Goal: Book appointment/travel/reservation

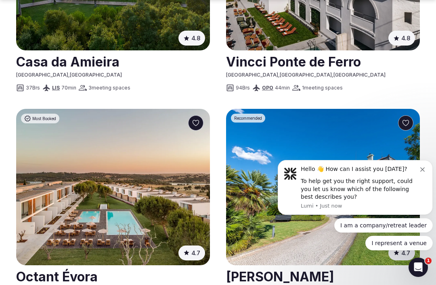
click at [417, 173] on div "Hello 👋 How can I assist you [DATE]?" at bounding box center [359, 169] width 119 height 8
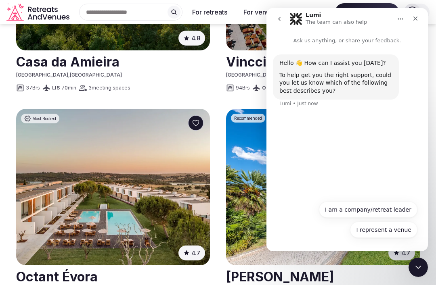
click at [418, 21] on icon "Close" at bounding box center [415, 18] width 6 height 6
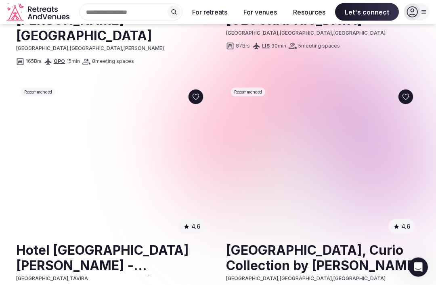
scroll to position [1522, 0]
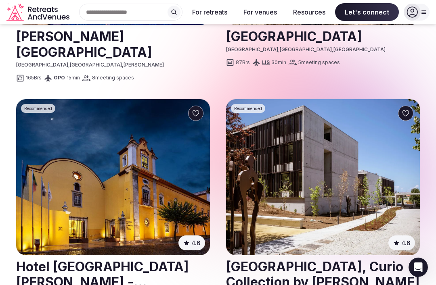
click at [177, 160] on img at bounding box center [113, 177] width 194 height 156
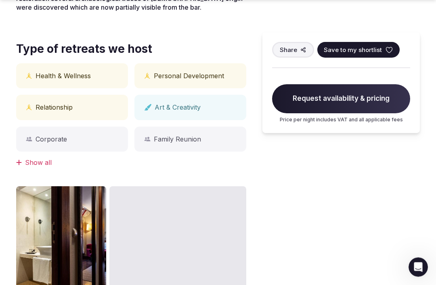
scroll to position [426, 0]
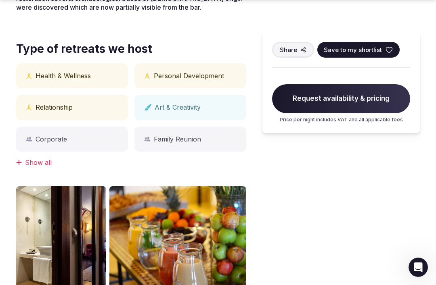
click at [55, 127] on div "Corporate" at bounding box center [72, 139] width 112 height 25
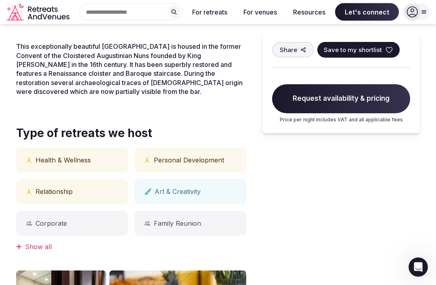
scroll to position [341, 0]
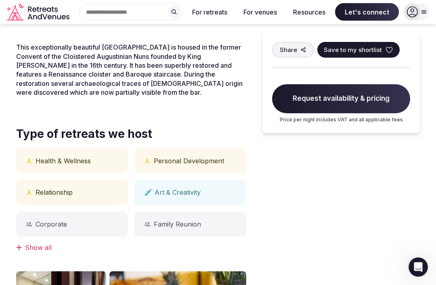
click at [51, 212] on div "Corporate" at bounding box center [72, 224] width 112 height 25
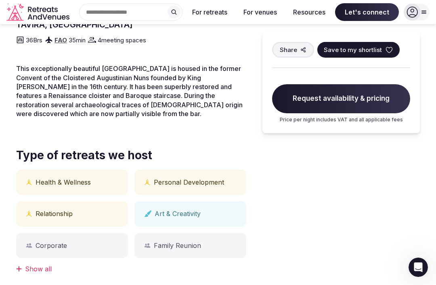
scroll to position [323, 0]
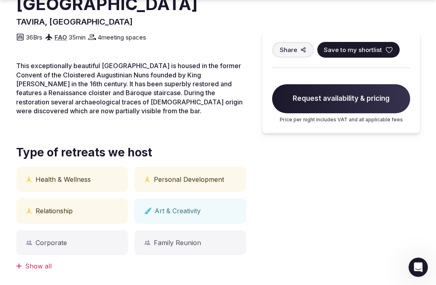
click at [196, 167] on div "Personal Development" at bounding box center [190, 179] width 112 height 25
click at [185, 167] on div "Personal Development" at bounding box center [190, 179] width 112 height 25
click at [279, 242] on div "Share Save to my shortlist Request availability & pricing Price per night inclu…" at bounding box center [340, 253] width 157 height 665
click at [24, 262] on div "Show all" at bounding box center [131, 266] width 230 height 9
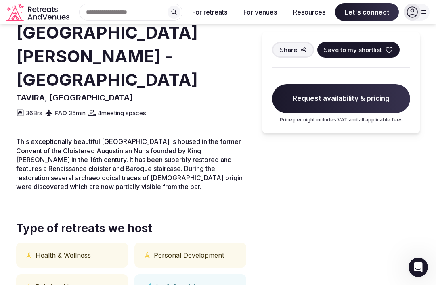
scroll to position [248, 0]
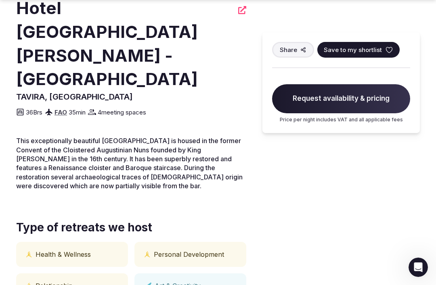
click at [201, 242] on div "Personal Development" at bounding box center [190, 254] width 112 height 25
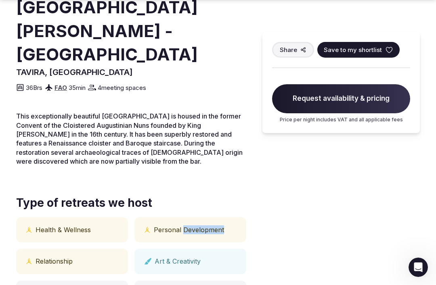
scroll to position [273, 0]
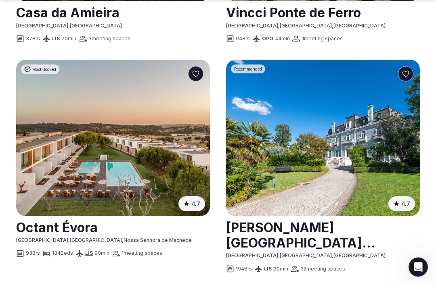
scroll to position [640, 0]
click at [387, 167] on img at bounding box center [323, 138] width 194 height 156
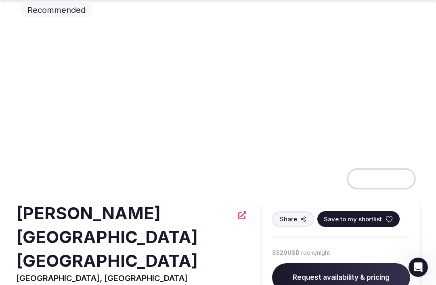
scroll to position [42, 0]
